Goal: Task Accomplishment & Management: Use online tool/utility

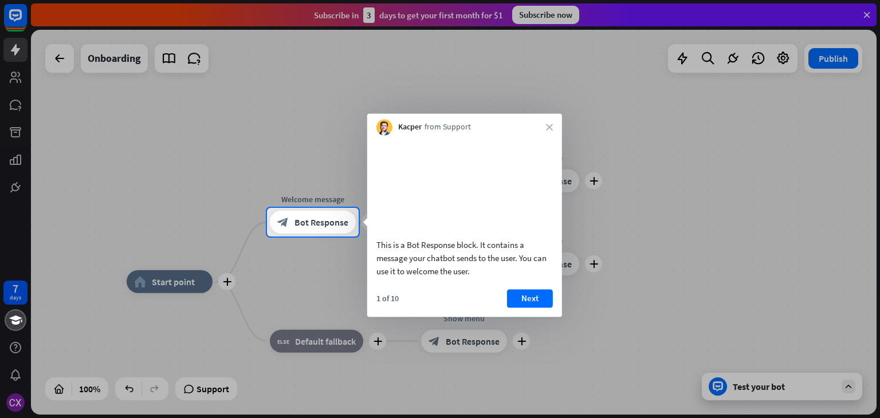
click at [869, 14] on div at bounding box center [440, 104] width 880 height 208
click at [865, 14] on div at bounding box center [440, 104] width 880 height 208
click at [531, 308] on button "Next" at bounding box center [530, 298] width 46 height 18
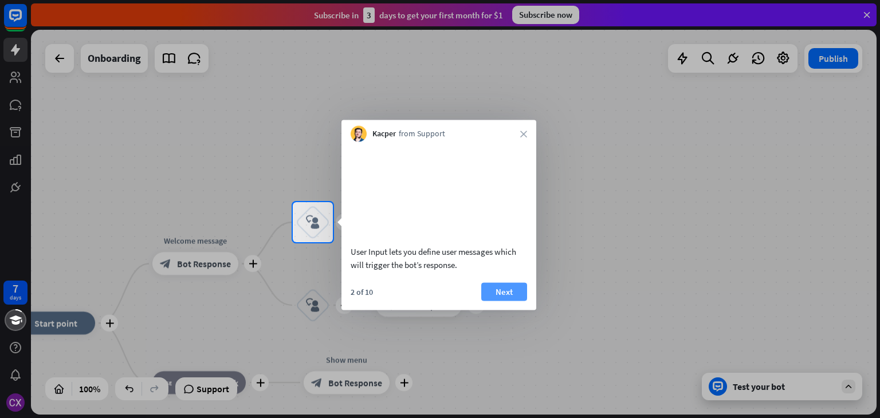
click at [513, 301] on button "Next" at bounding box center [504, 292] width 46 height 18
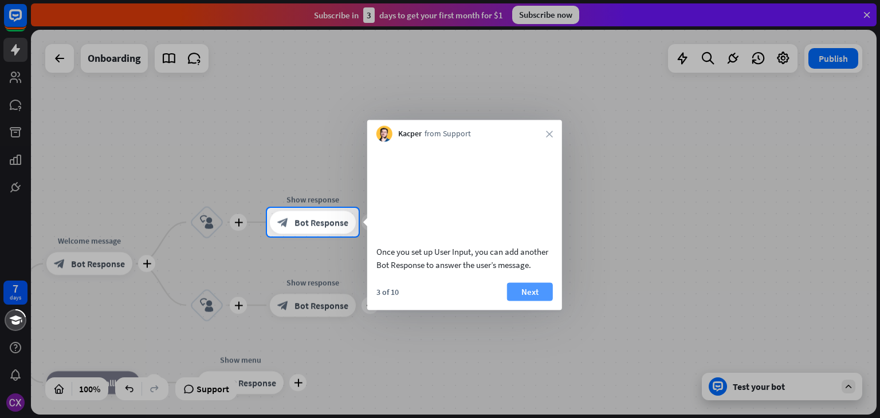
click at [530, 297] on button "Next" at bounding box center [530, 292] width 46 height 18
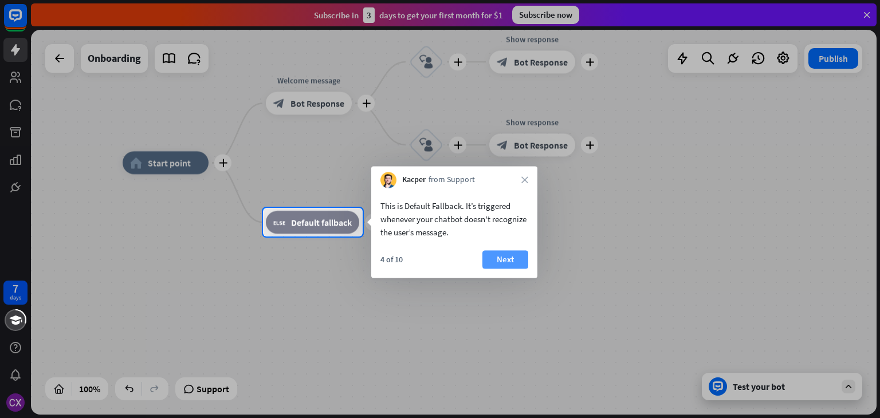
click at [507, 254] on button "Next" at bounding box center [506, 259] width 46 height 18
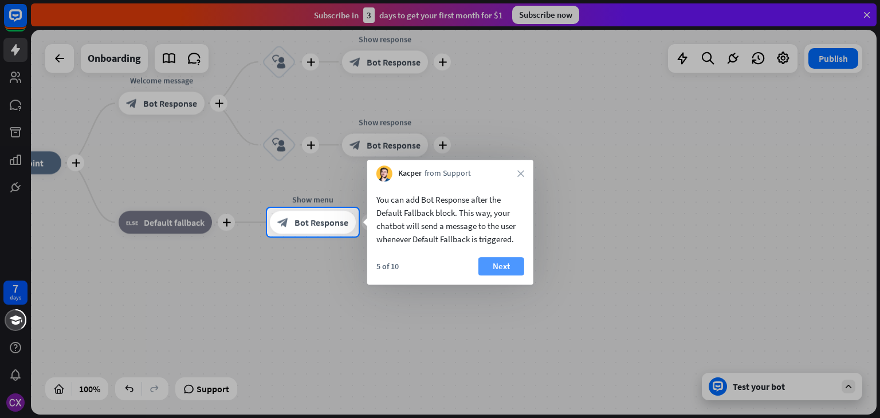
click at [504, 270] on button "Next" at bounding box center [502, 266] width 46 height 18
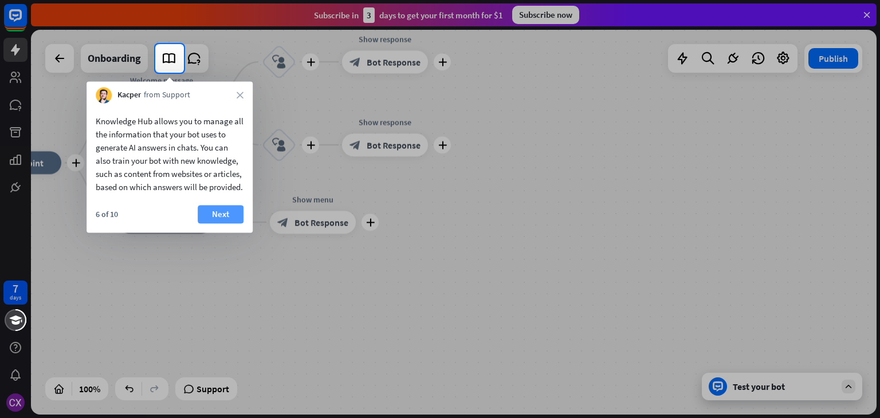
click at [225, 224] on button "Next" at bounding box center [221, 214] width 46 height 18
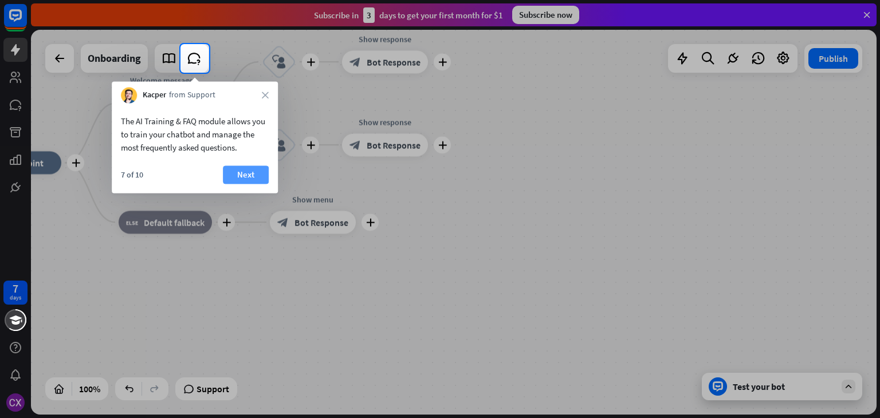
click at [239, 171] on button "Next" at bounding box center [246, 175] width 46 height 18
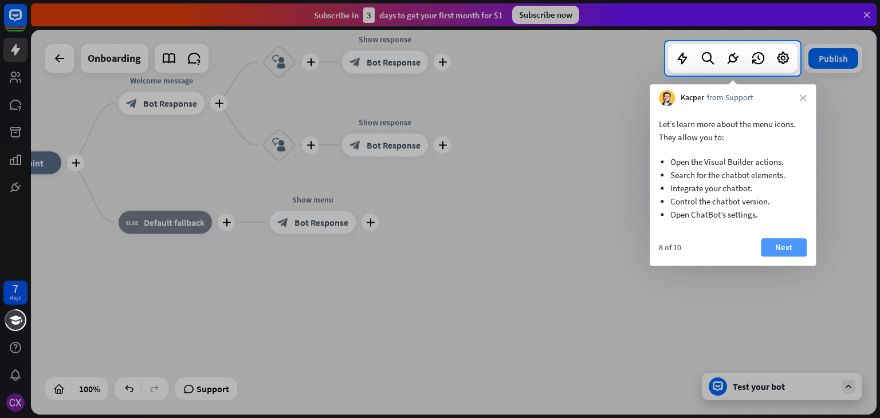
click at [781, 249] on button "Next" at bounding box center [784, 247] width 46 height 18
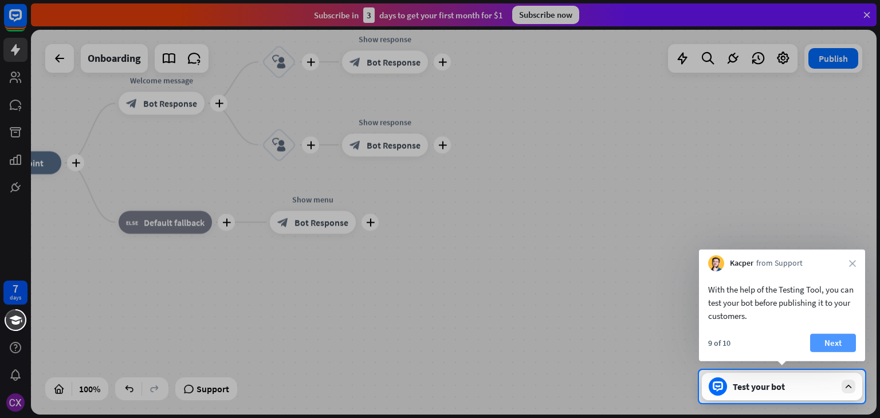
click at [837, 343] on button "Next" at bounding box center [833, 343] width 46 height 18
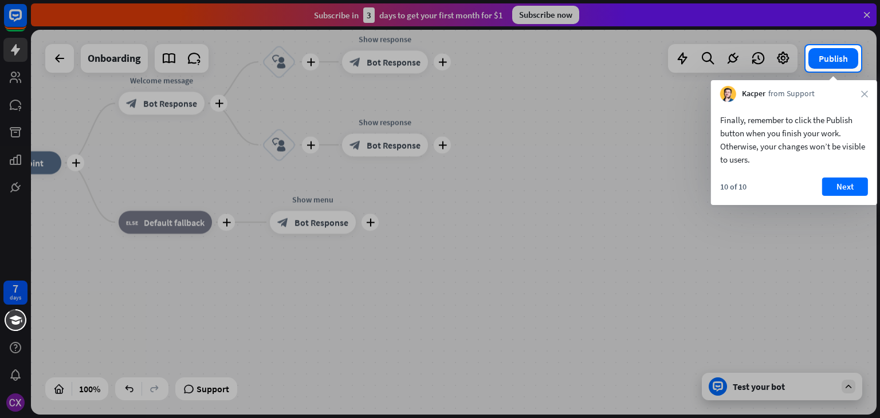
click at [869, 93] on div "Kacper from Support close" at bounding box center [794, 91] width 166 height 22
click at [853, 181] on button "Next" at bounding box center [845, 187] width 46 height 18
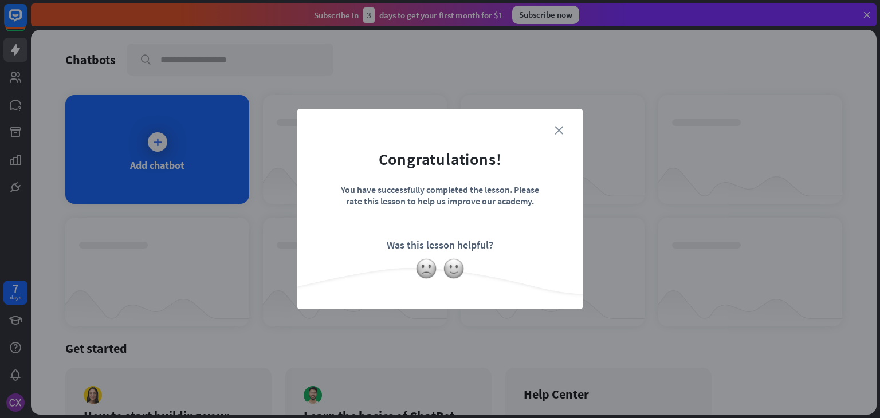
click at [556, 131] on icon "close" at bounding box center [559, 130] width 9 height 9
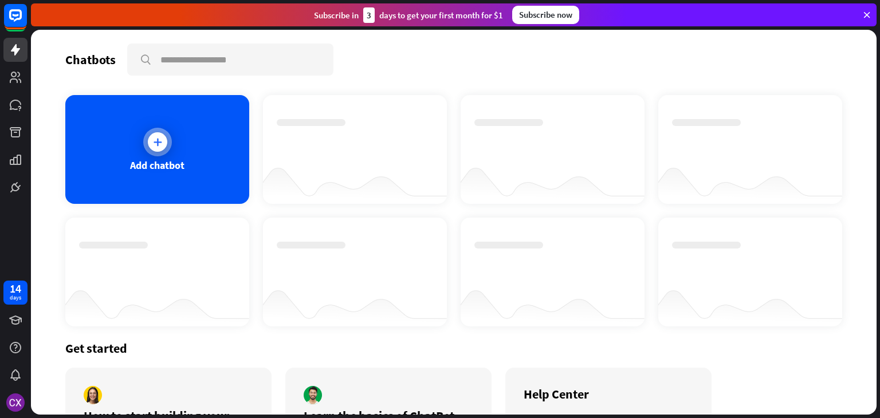
click at [164, 144] on div at bounding box center [157, 141] width 19 height 19
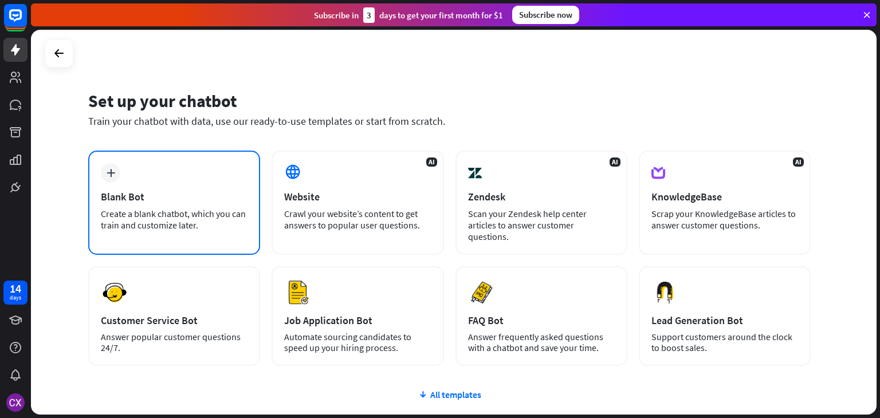
click at [164, 183] on div "plus Blank Bot Create a blank chatbot, which you can train and customize later." at bounding box center [174, 203] width 172 height 104
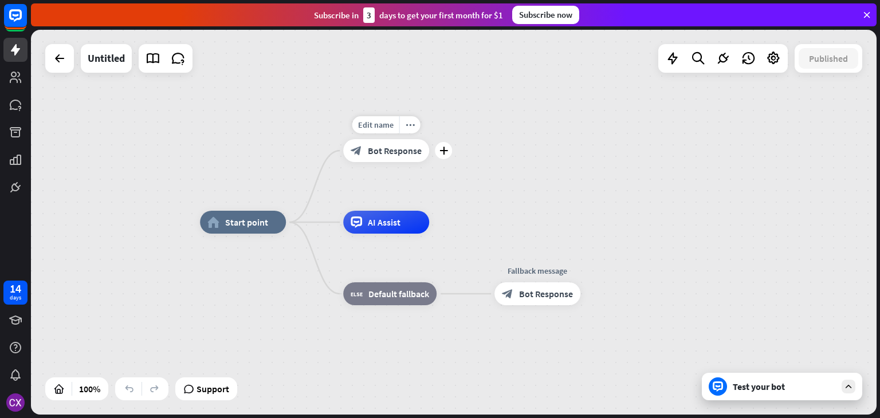
click at [391, 147] on span "Bot Response" at bounding box center [395, 150] width 54 height 11
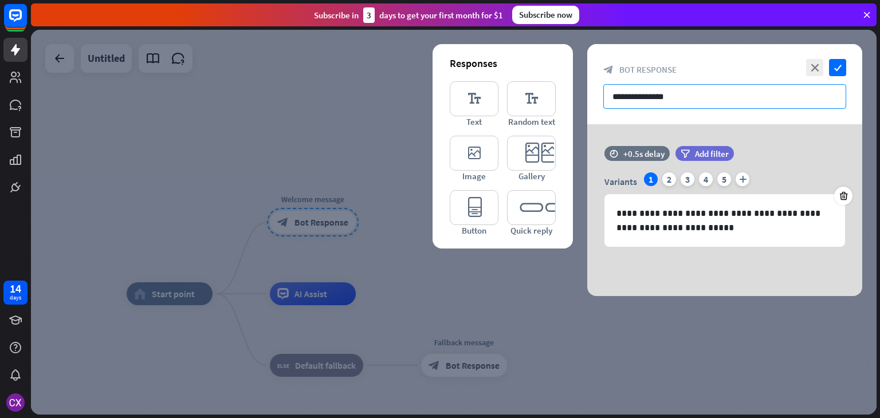
click at [666, 97] on input "**********" at bounding box center [724, 96] width 243 height 25
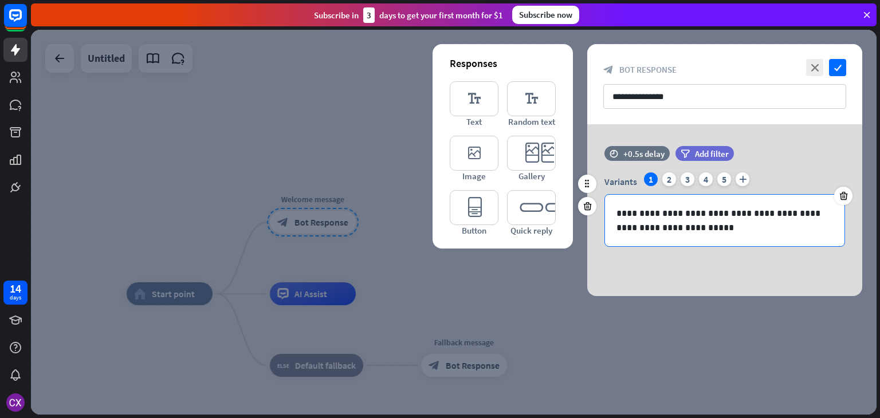
click at [666, 218] on p "**********" at bounding box center [725, 220] width 217 height 29
click at [656, 214] on p "**********" at bounding box center [725, 220] width 217 height 29
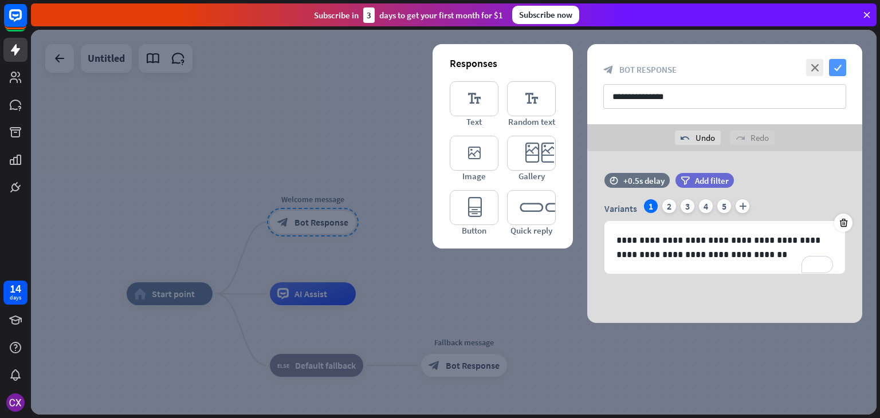
click at [840, 69] on icon "check" at bounding box center [837, 67] width 17 height 17
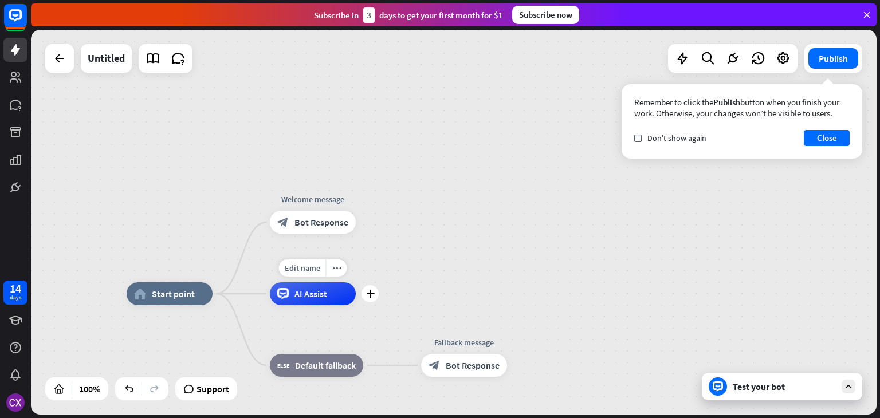
click at [330, 295] on div "AI Assist" at bounding box center [313, 294] width 86 height 23
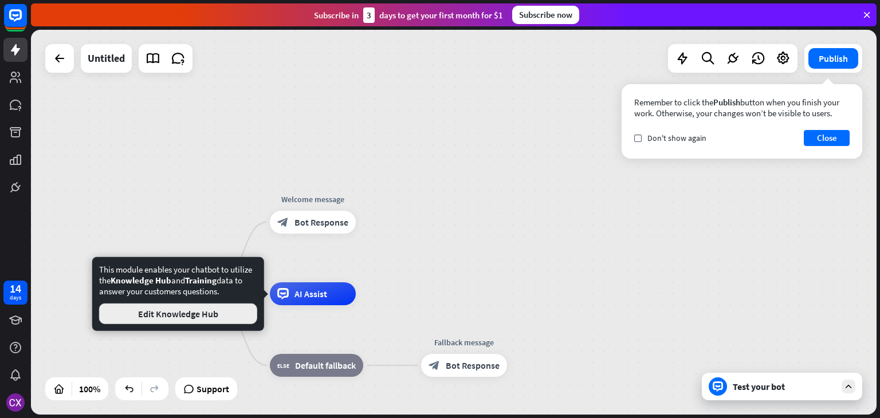
click at [218, 316] on button "Edit Knowledge Hub" at bounding box center [178, 314] width 158 height 21
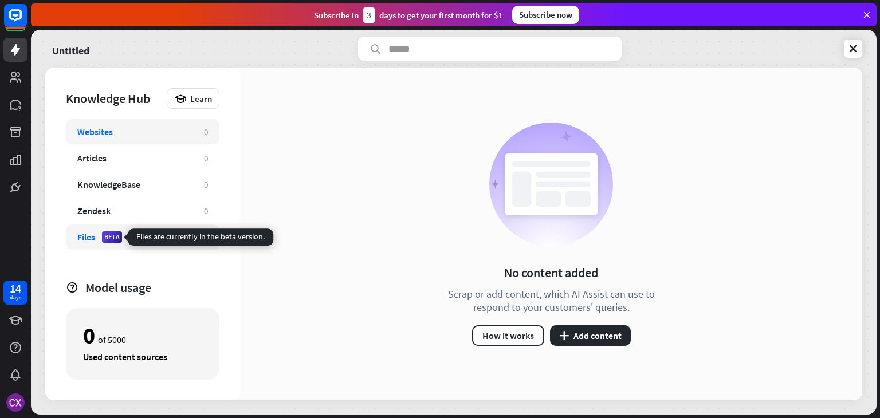
click at [117, 232] on div "BETA" at bounding box center [112, 237] width 20 height 11
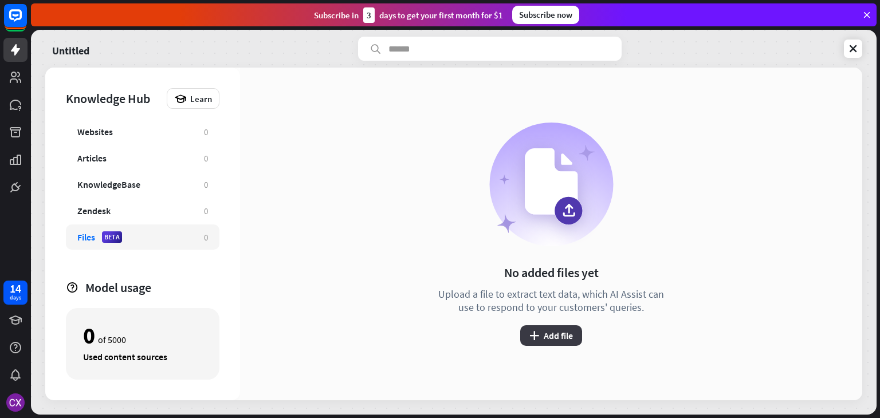
click at [560, 342] on button "plus Add file" at bounding box center [551, 336] width 62 height 21
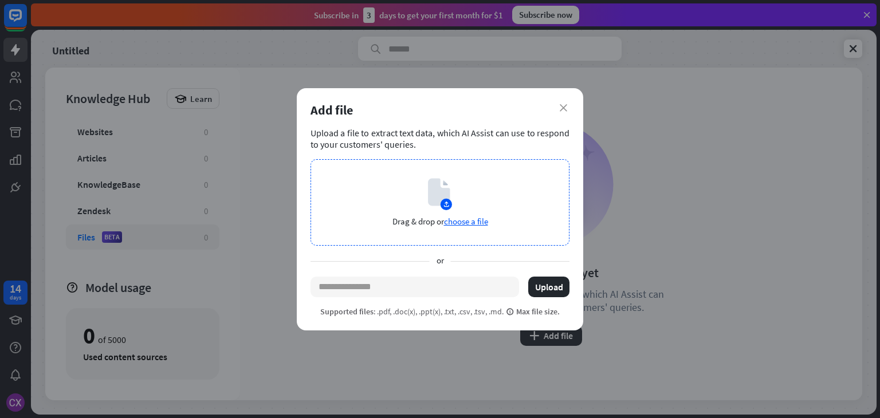
click at [471, 219] on span "choose a file" at bounding box center [466, 221] width 44 height 11
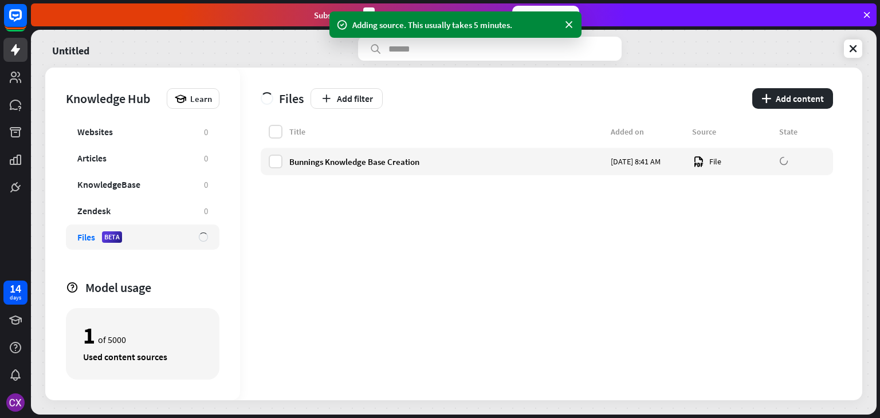
click at [865, 14] on icon at bounding box center [867, 15] width 10 height 10
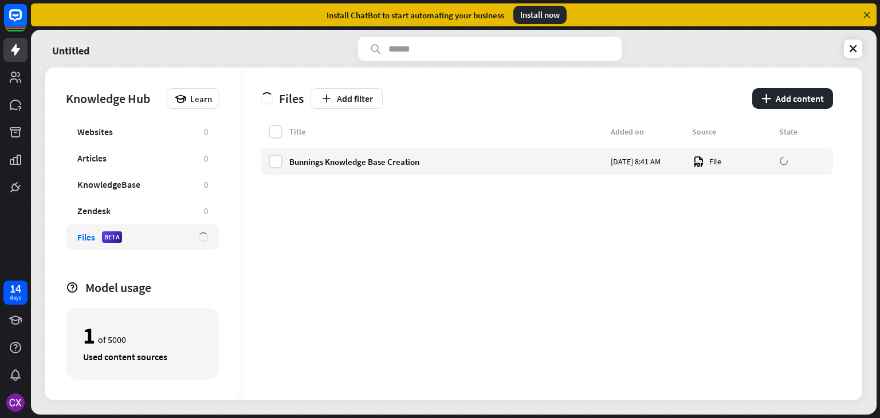
click at [867, 12] on icon at bounding box center [867, 15] width 10 height 10
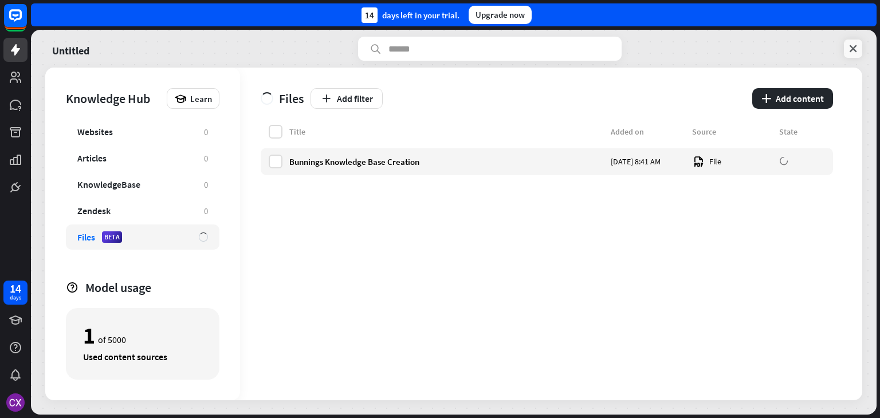
click at [851, 47] on icon at bounding box center [853, 48] width 11 height 11
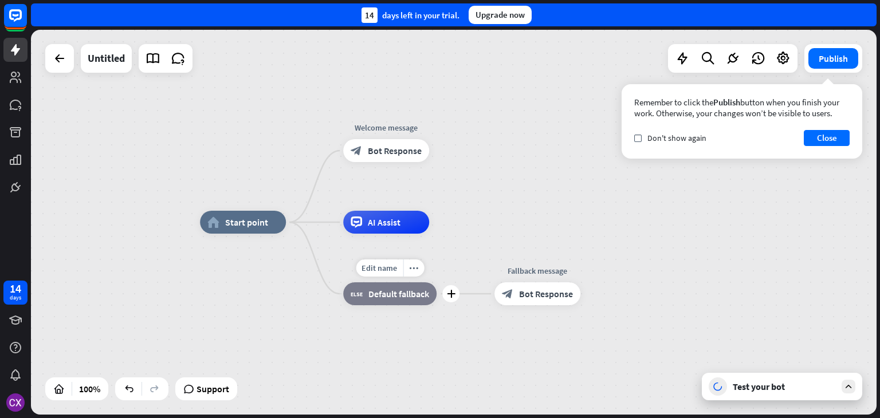
click at [414, 302] on div "block_fallback Default fallback" at bounding box center [389, 294] width 93 height 23
click at [528, 225] on div "home_2 Start point Welcome message block_bot_response Bot Response AI Assist bl…" at bounding box center [623, 414] width 846 height 385
click at [548, 297] on span "Bot Response" at bounding box center [546, 293] width 54 height 11
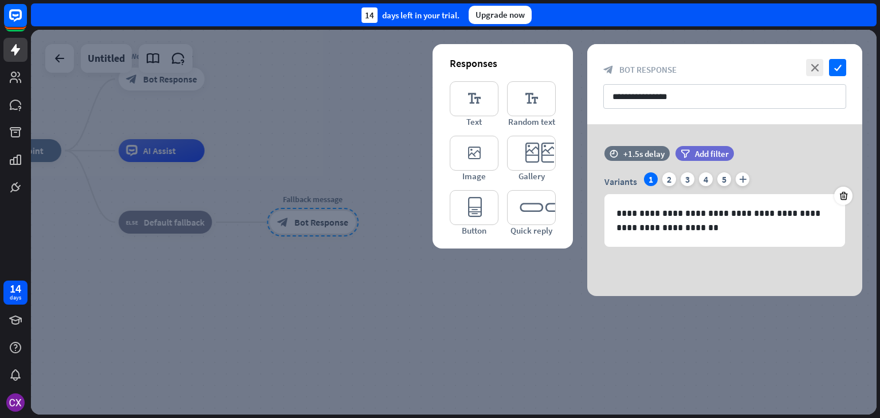
click at [481, 316] on div at bounding box center [454, 222] width 846 height 385
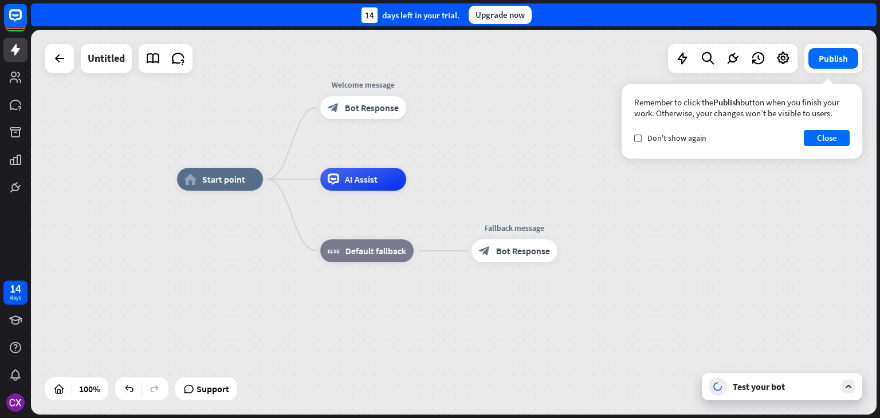
drag, startPoint x: 364, startPoint y: 303, endPoint x: 551, endPoint y: 331, distance: 189.0
click at [551, 331] on div "home_2 Start point Welcome message block_bot_response Bot Response AI Assist bl…" at bounding box center [600, 371] width 846 height 385
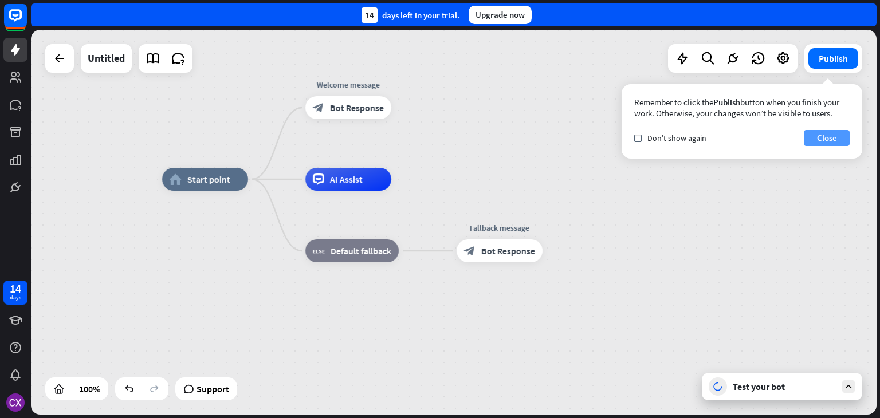
click at [814, 135] on button "Close" at bounding box center [827, 138] width 46 height 16
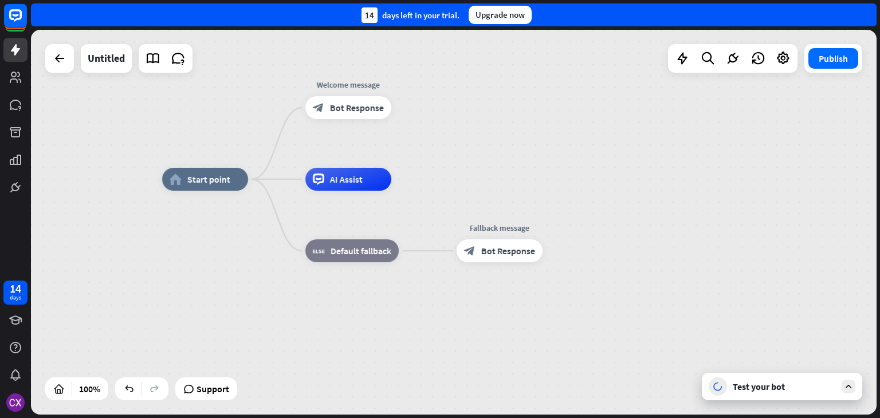
click at [775, 394] on div "Test your bot" at bounding box center [782, 387] width 160 height 28
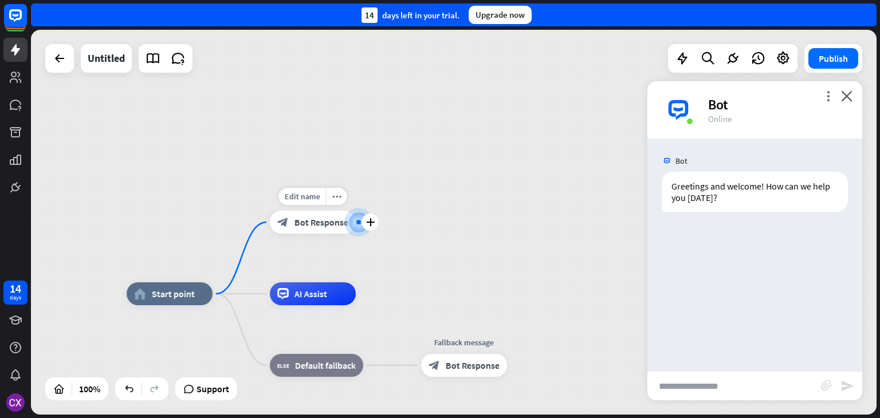
click at [319, 218] on span "Bot Response" at bounding box center [322, 222] width 54 height 11
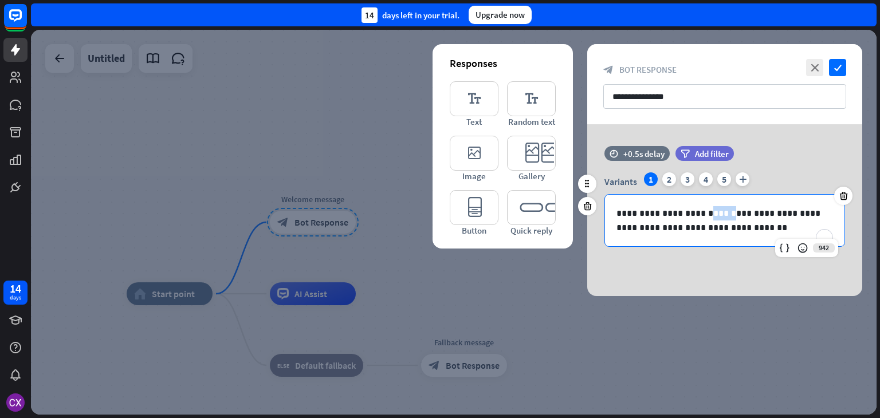
drag, startPoint x: 703, startPoint y: 211, endPoint x: 724, endPoint y: 213, distance: 21.3
click at [724, 213] on p "**********" at bounding box center [725, 220] width 217 height 29
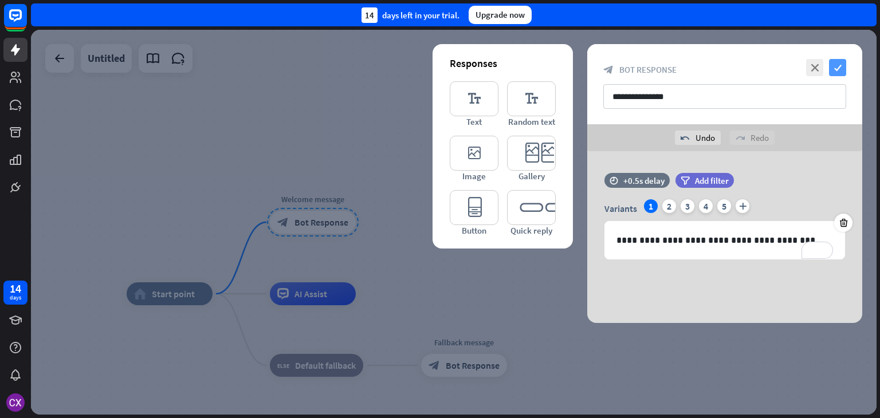
click at [836, 62] on icon "check" at bounding box center [837, 67] width 17 height 17
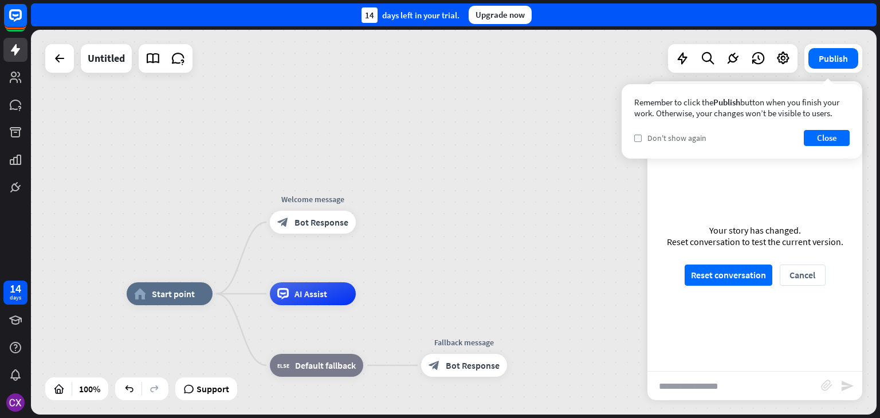
click at [676, 135] on span "Don't show again" at bounding box center [677, 138] width 59 height 10
click at [834, 133] on button "Close" at bounding box center [827, 138] width 46 height 16
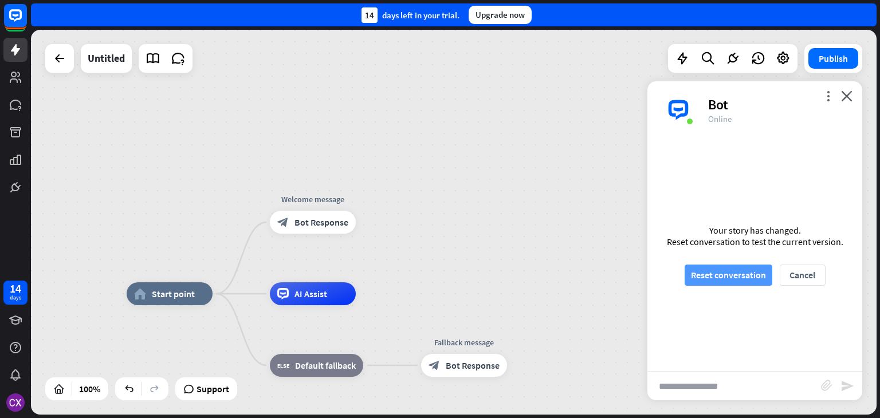
click at [716, 283] on button "Reset conversation" at bounding box center [729, 275] width 88 height 21
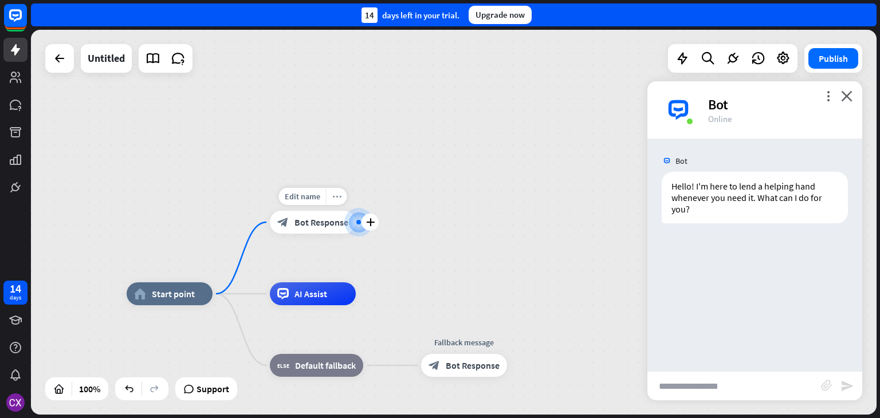
click at [340, 193] on div "more_horiz" at bounding box center [336, 196] width 21 height 17
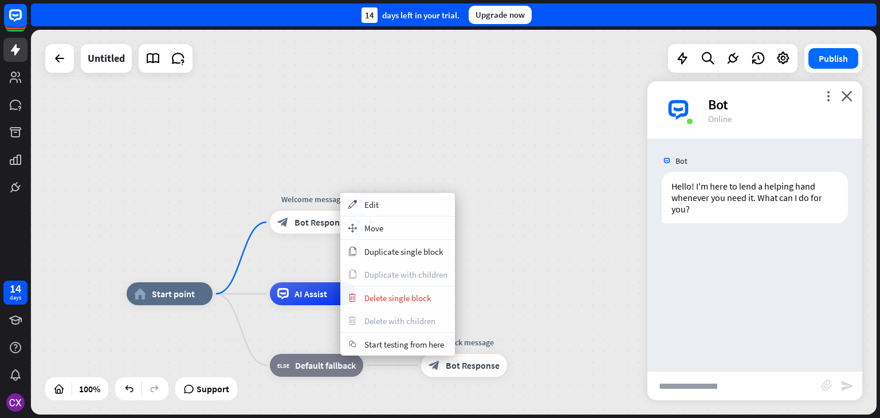
click at [303, 230] on div "block_bot_response Bot Response" at bounding box center [313, 222] width 86 height 23
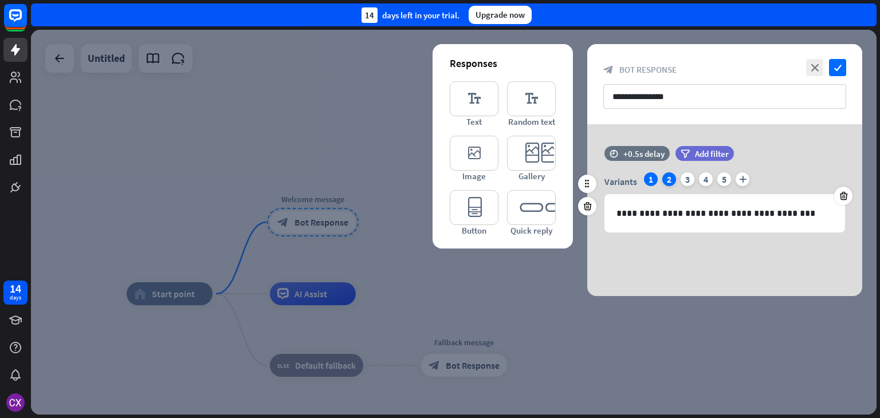
click at [668, 177] on div "2" at bounding box center [669, 179] width 14 height 14
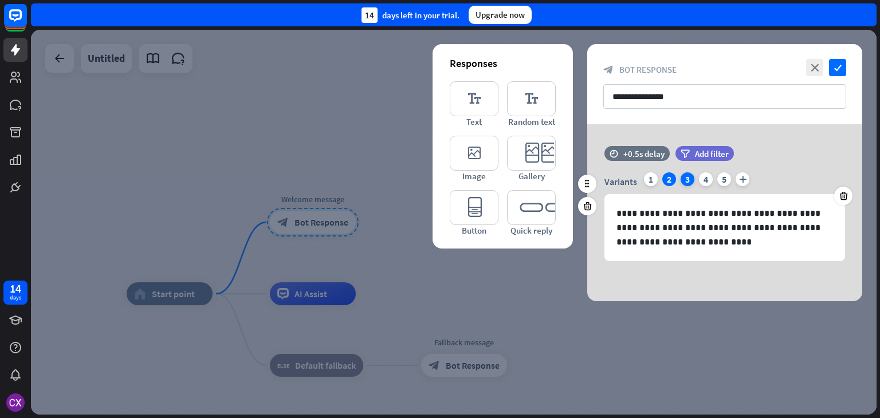
click at [687, 180] on div "3" at bounding box center [688, 179] width 14 height 14
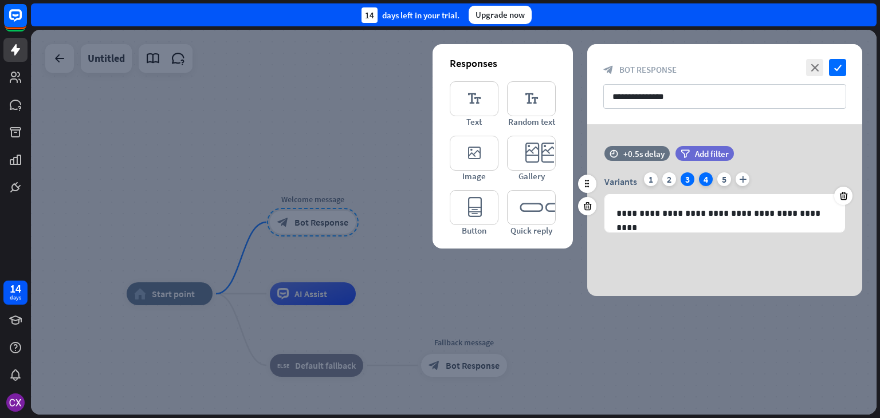
click at [703, 177] on div "4" at bounding box center [706, 179] width 14 height 14
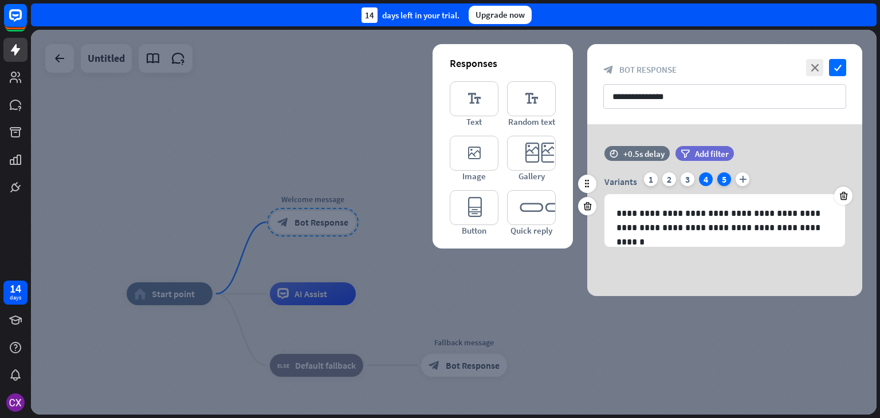
click at [723, 178] on div "5" at bounding box center [725, 179] width 14 height 14
click at [667, 178] on div "2" at bounding box center [669, 179] width 14 height 14
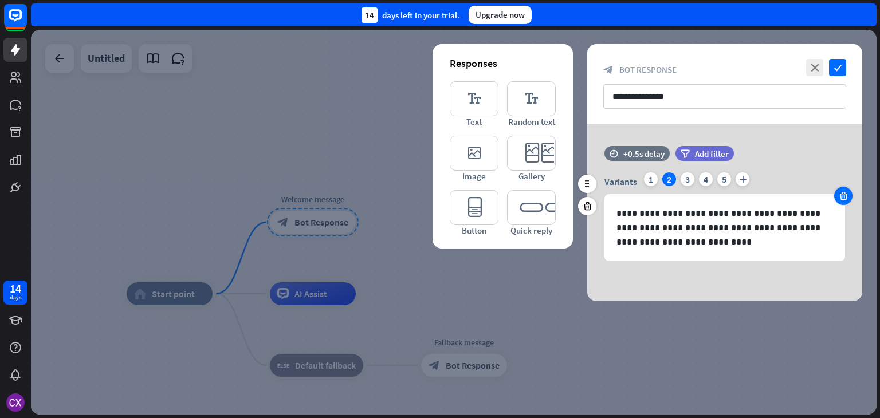
click at [841, 200] on icon at bounding box center [843, 196] width 11 height 10
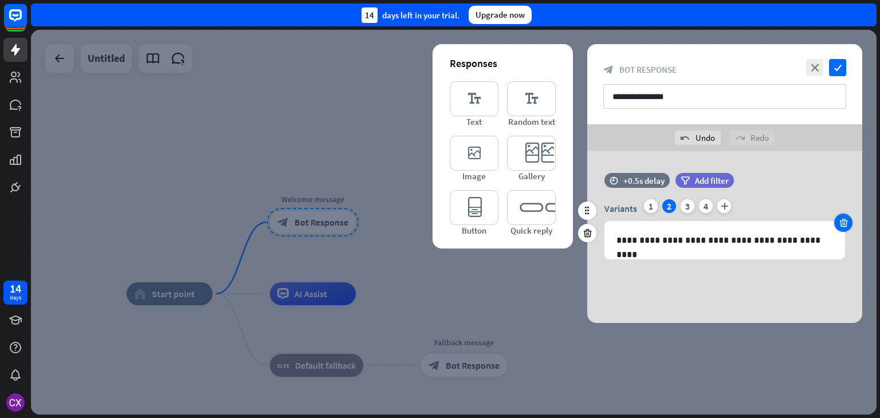
click at [844, 223] on icon at bounding box center [843, 223] width 11 height 10
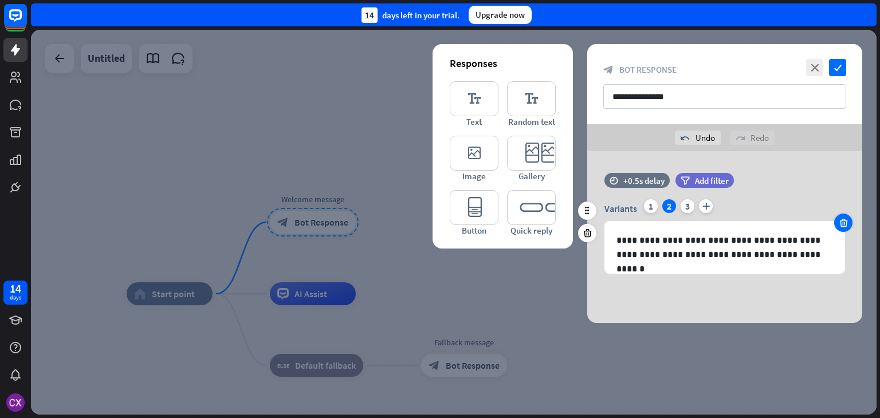
click at [844, 223] on icon at bounding box center [843, 223] width 11 height 10
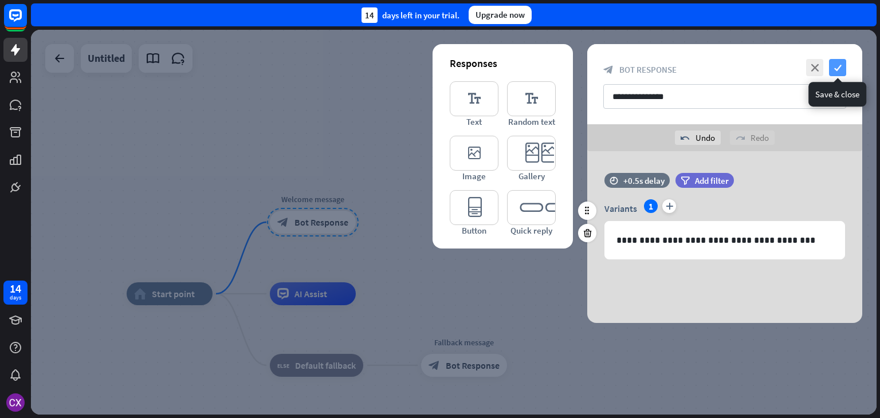
click at [840, 69] on icon "check" at bounding box center [837, 67] width 17 height 17
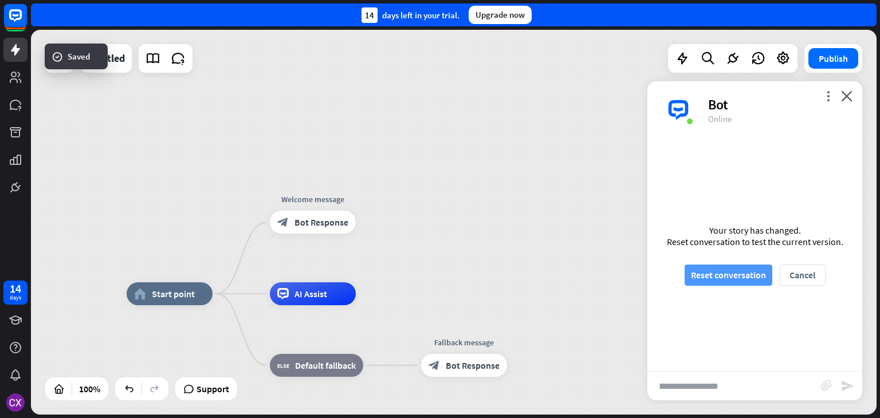
click at [743, 272] on button "Reset conversation" at bounding box center [729, 275] width 88 height 21
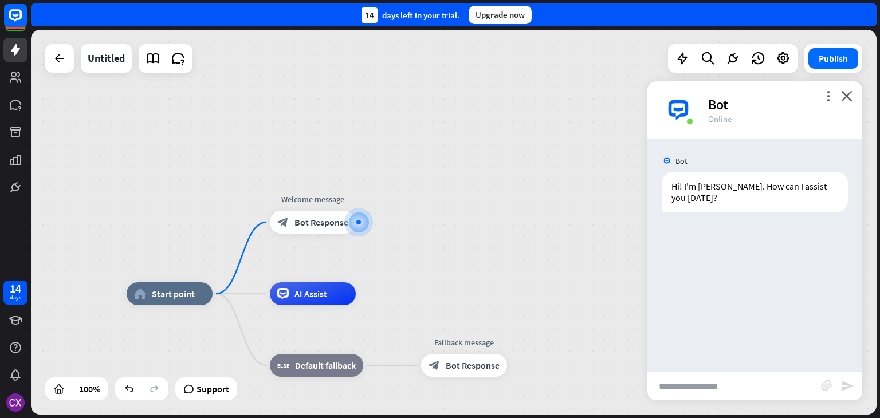
click at [703, 379] on input "text" at bounding box center [735, 386] width 174 height 29
type input "**********"
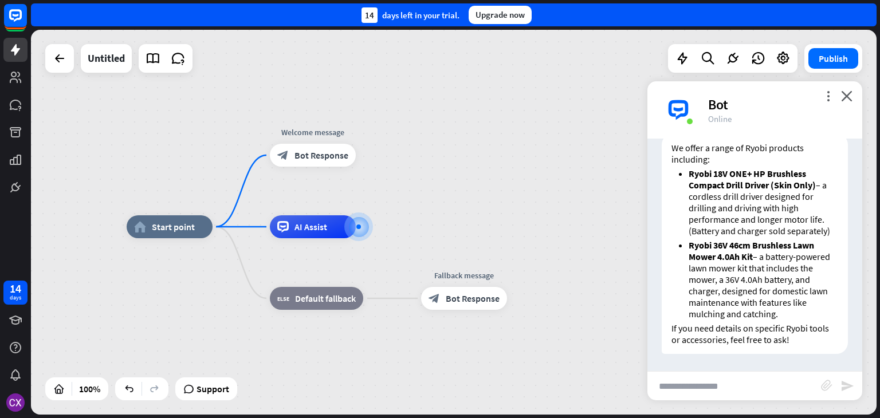
scroll to position [174, 0]
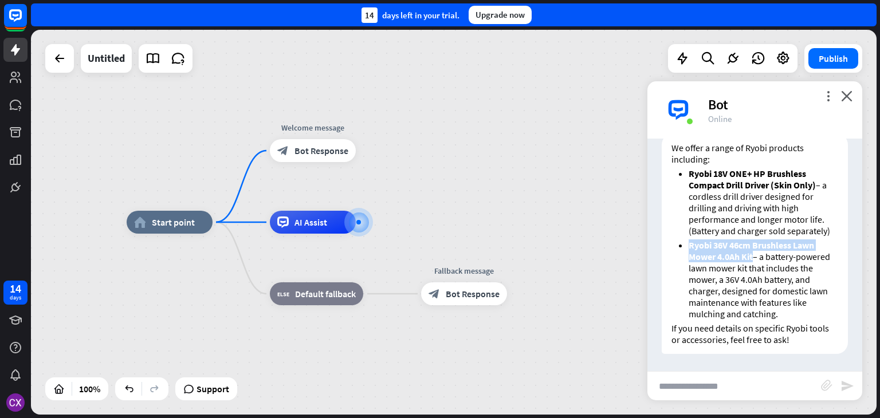
drag, startPoint x: 690, startPoint y: 245, endPoint x: 752, endPoint y: 253, distance: 63.0
click at [752, 253] on strong "Ryobi 36V 46cm Brushless Lawn Mower 4.0Ah Kit" at bounding box center [752, 251] width 126 height 23
copy strong "Ryobi 36V 46cm Brushless Lawn Mower 4.0Ah Kit"
click at [690, 377] on input "text" at bounding box center [735, 386] width 174 height 29
paste input "**********"
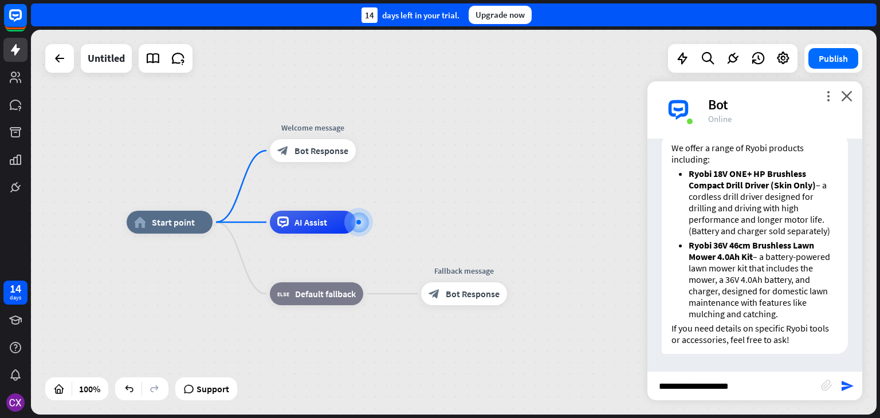
type input "**********"
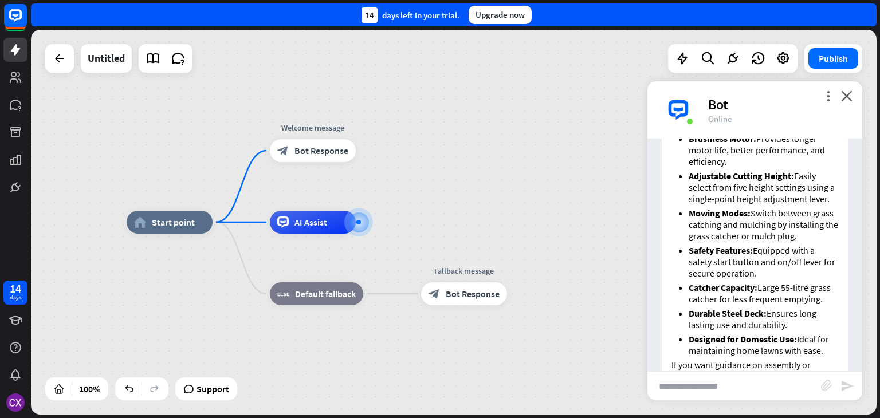
scroll to position [839, 0]
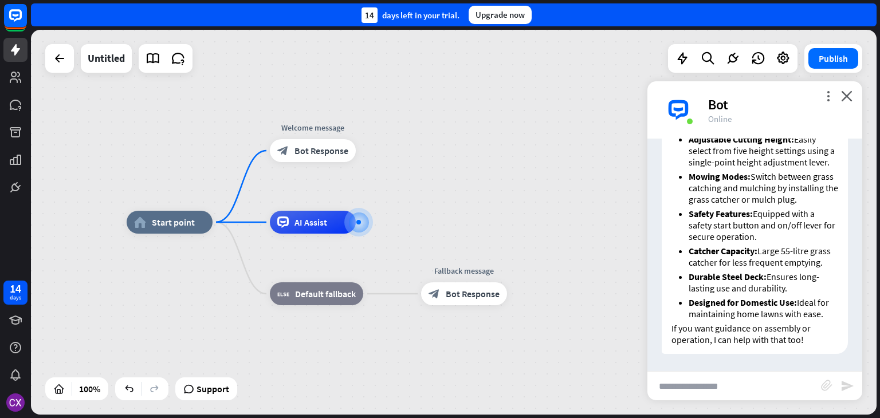
click at [718, 383] on input "text" at bounding box center [735, 386] width 174 height 29
type input "**********"
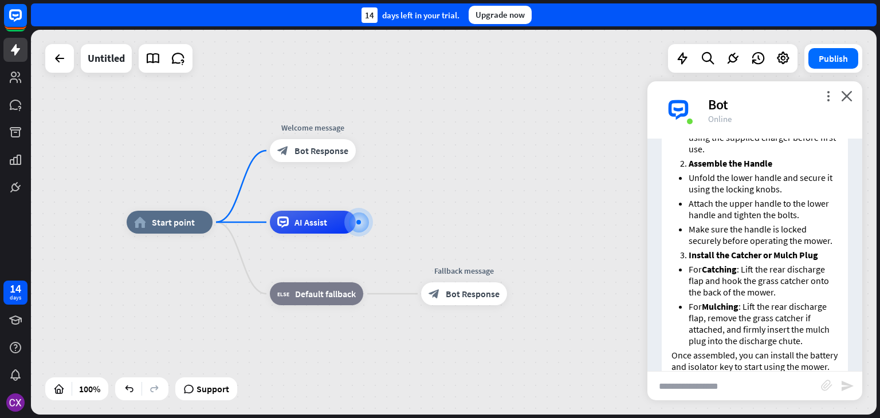
scroll to position [1309, 0]
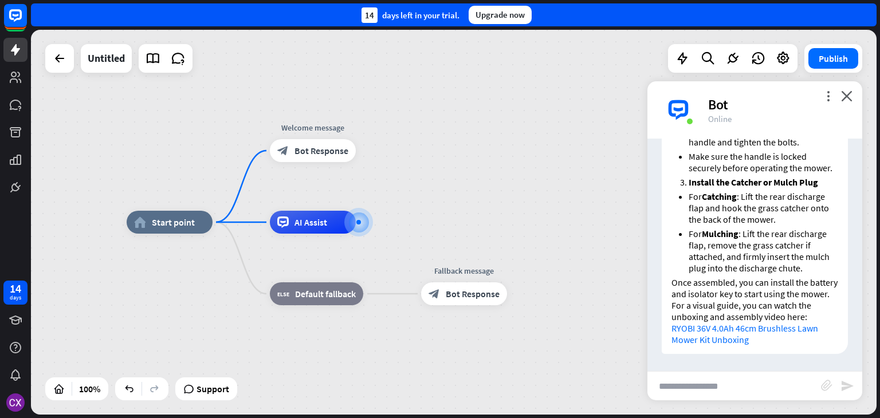
drag, startPoint x: 711, startPoint y: 391, endPoint x: 709, endPoint y: 386, distance: 6.0
click at [709, 386] on input "text" at bounding box center [735, 386] width 174 height 29
type input "**********"
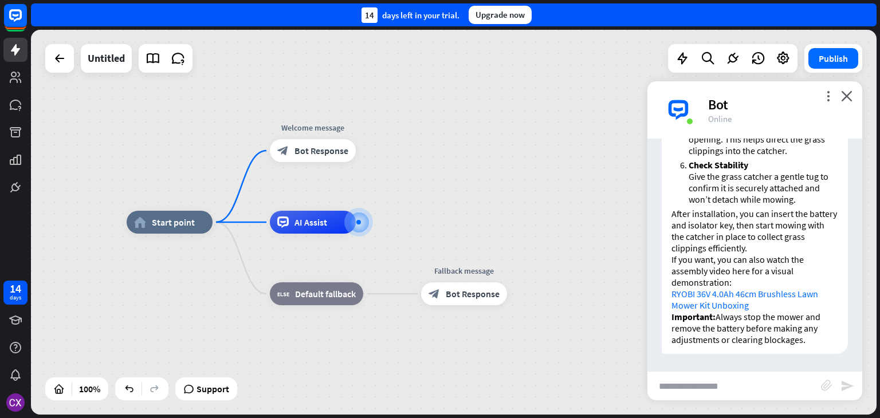
scroll to position [1920, 0]
click at [731, 378] on input "text" at bounding box center [735, 386] width 174 height 29
type input "**********"
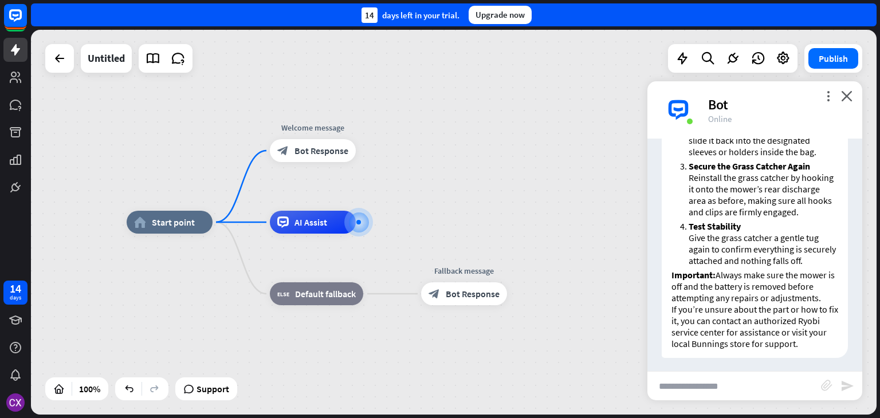
scroll to position [2655, 0]
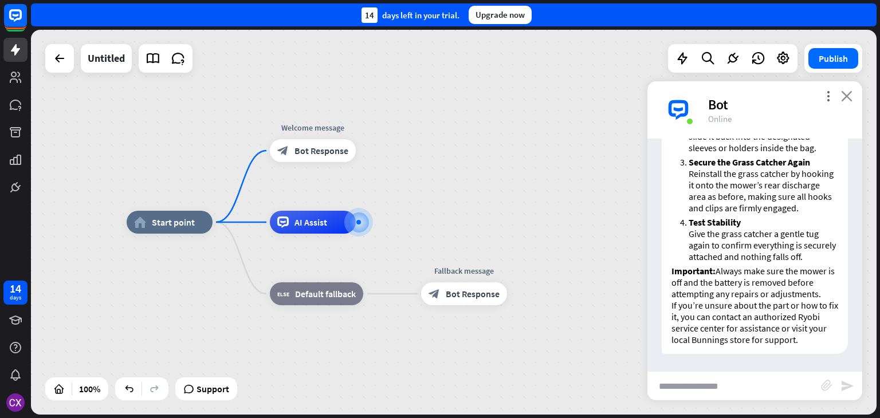
click at [846, 98] on icon "close" at bounding box center [846, 96] width 11 height 11
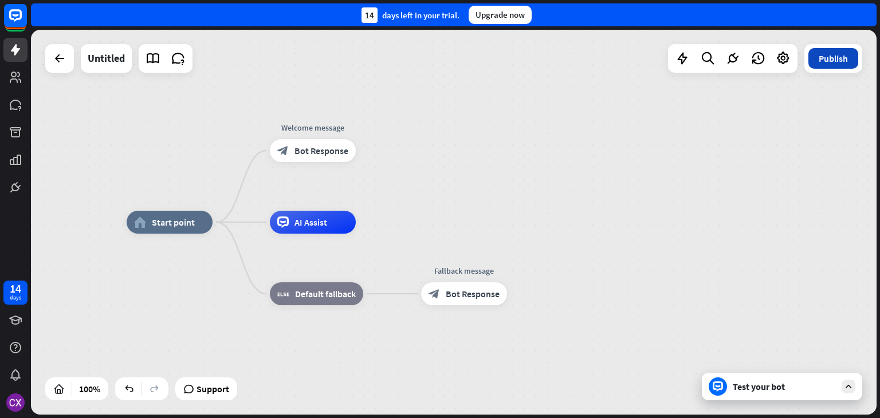
click at [825, 66] on button "Publish" at bounding box center [834, 58] width 50 height 21
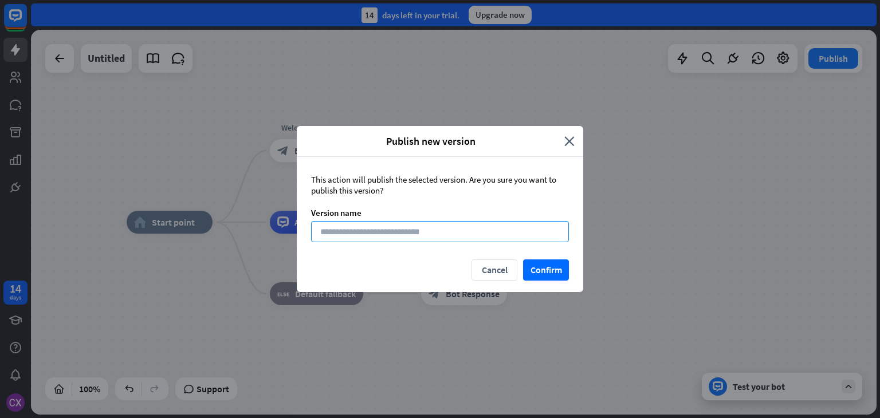
click at [435, 237] on input at bounding box center [440, 231] width 258 height 21
type input "**********"
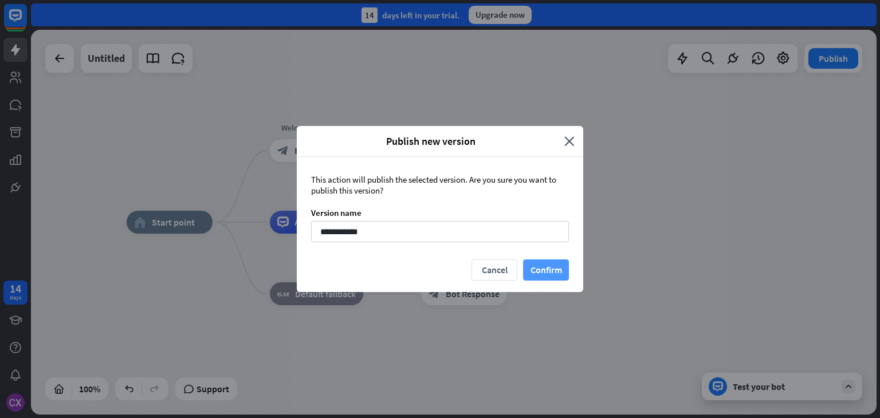
click at [548, 268] on button "Confirm" at bounding box center [546, 270] width 46 height 21
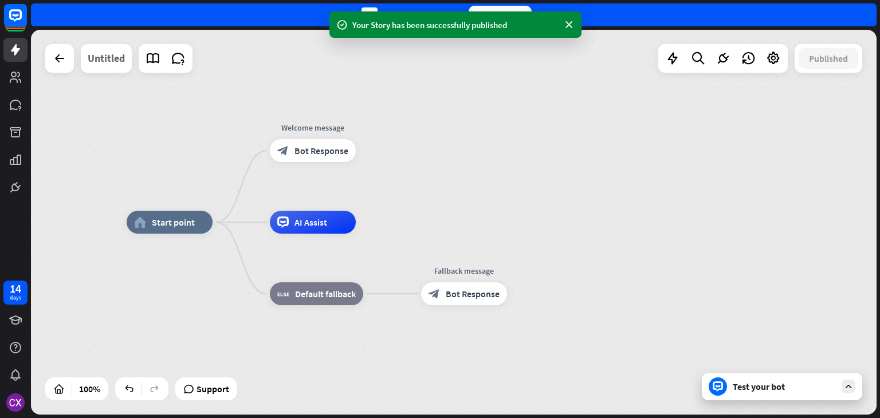
click at [113, 57] on div "Untitled" at bounding box center [106, 58] width 37 height 29
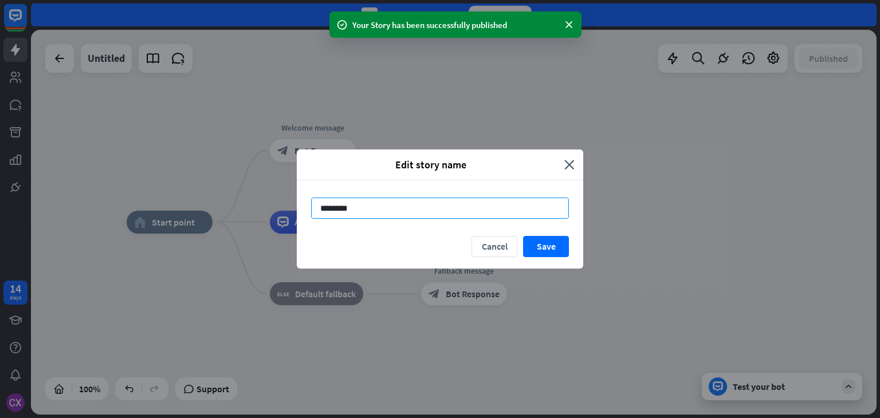
click at [356, 207] on input "********" at bounding box center [440, 208] width 258 height 21
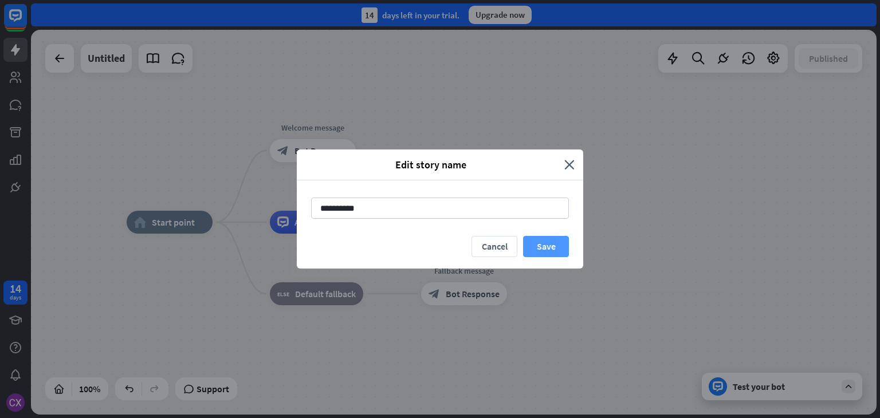
type input "**********"
click at [555, 248] on button "Save" at bounding box center [546, 246] width 46 height 21
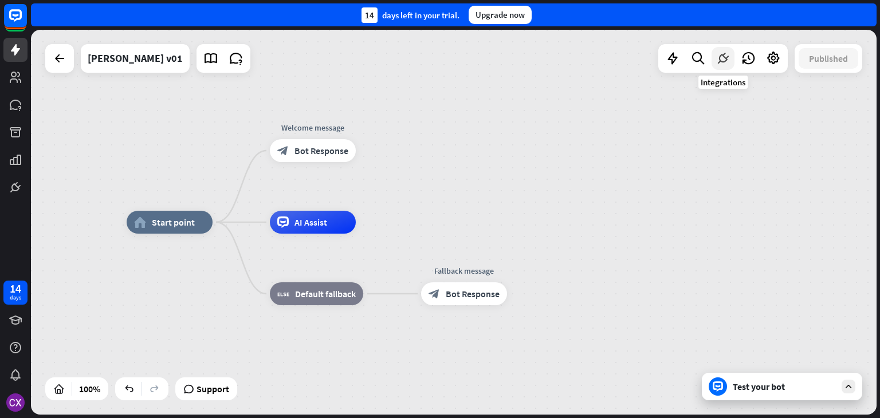
click at [723, 60] on icon at bounding box center [723, 58] width 15 height 15
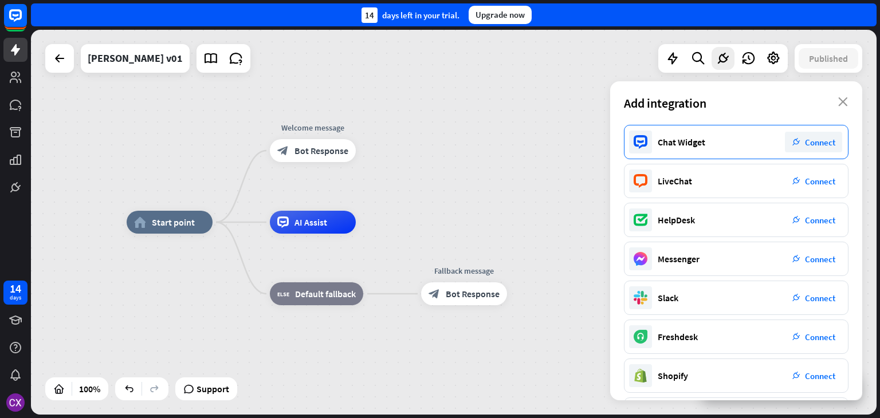
click at [811, 143] on span "Connect" at bounding box center [820, 142] width 30 height 11
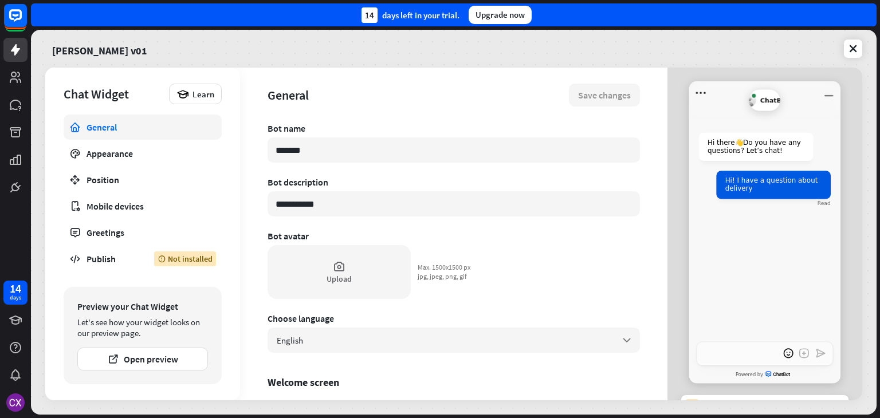
type textarea "*"
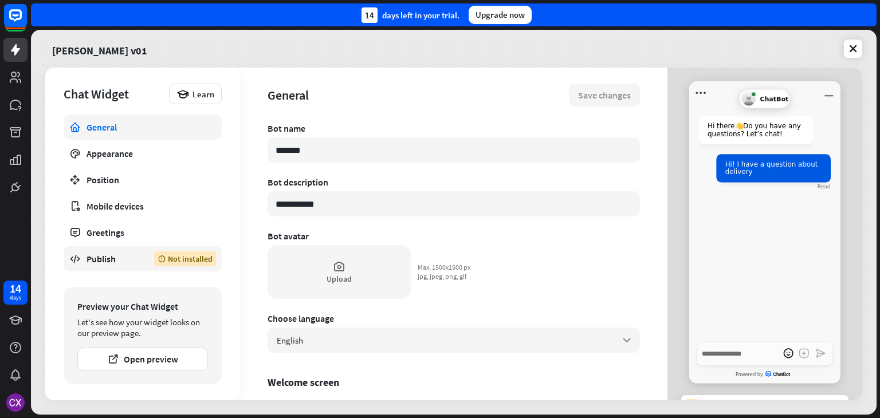
click at [123, 256] on div "Publish" at bounding box center [112, 258] width 50 height 11
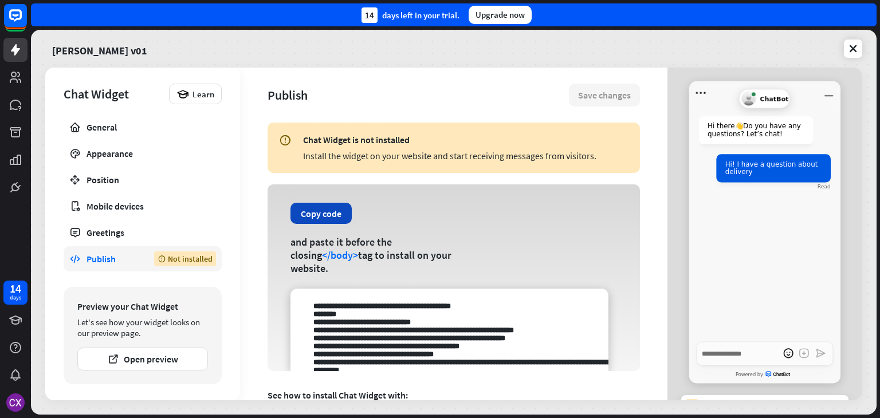
click at [326, 224] on button "Copy code" at bounding box center [321, 213] width 61 height 21
click at [18, 50] on icon at bounding box center [15, 49] width 9 height 11
